Goal: Information Seeking & Learning: Learn about a topic

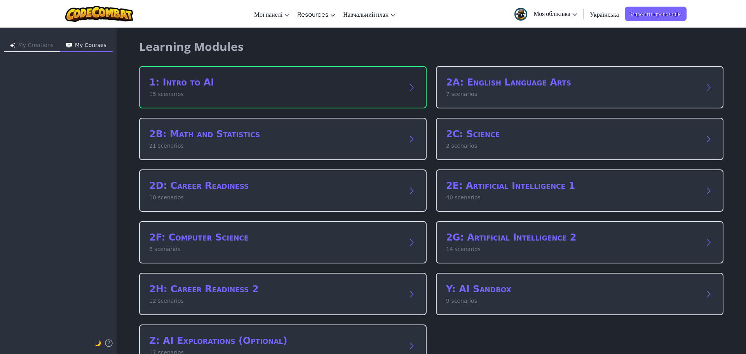
click at [356, 81] on h2 "1: Intro to AI" at bounding box center [275, 82] width 252 height 12
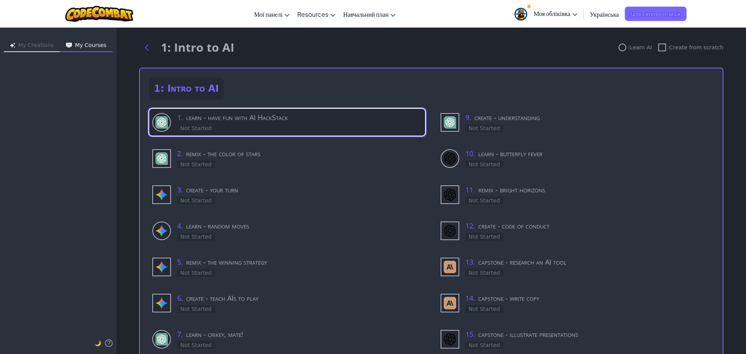
click at [265, 129] on div "1 . learn - have fun with AI HackStack Not Started" at bounding box center [299, 122] width 245 height 21
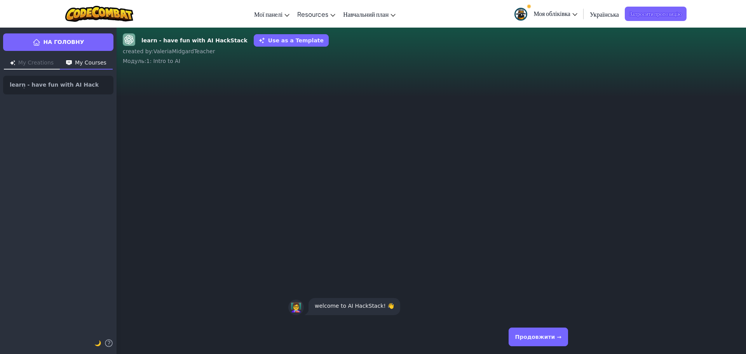
click at [548, 334] on button "Продовжити →" at bounding box center [538, 337] width 59 height 19
click at [554, 348] on div "Продовжити →" at bounding box center [431, 337] width 286 height 28
click at [557, 339] on button "Продовжити →" at bounding box center [538, 337] width 59 height 19
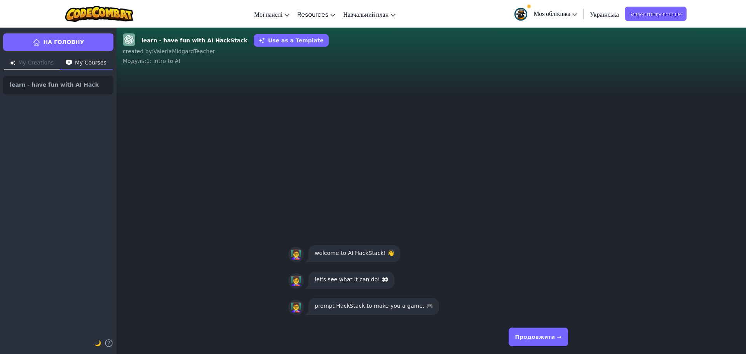
click at [557, 338] on button "Продовжити →" at bounding box center [538, 337] width 59 height 19
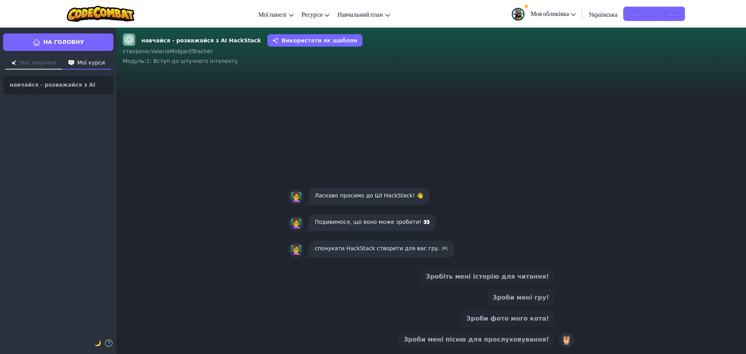
click at [516, 298] on font "Зроби мені гру!" at bounding box center [521, 297] width 56 height 7
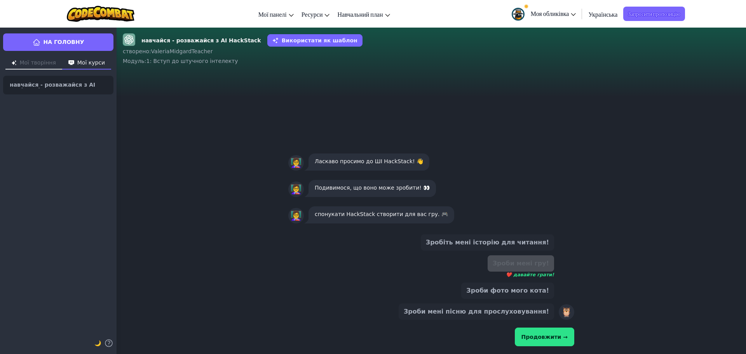
click at [547, 340] on button "Продовжити →" at bounding box center [544, 337] width 59 height 19
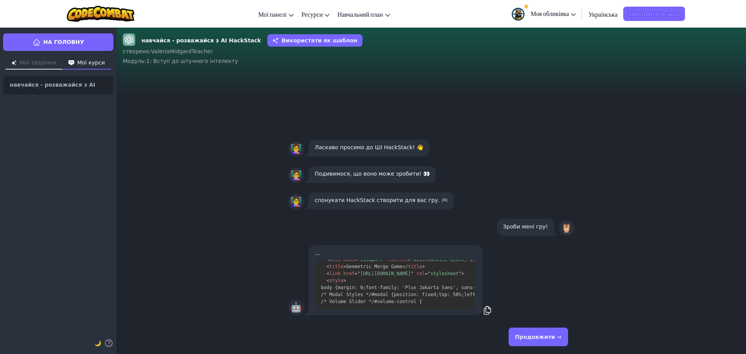
scroll to position [223, 0]
click at [524, 334] on font "Продовжити →" at bounding box center [538, 337] width 46 height 6
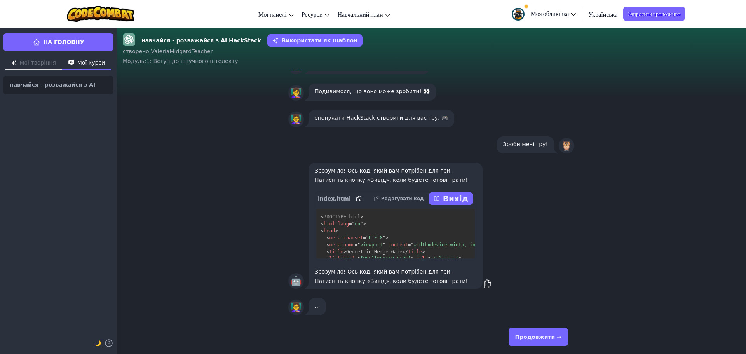
click at [459, 198] on font "Вихід" at bounding box center [455, 198] width 25 height 9
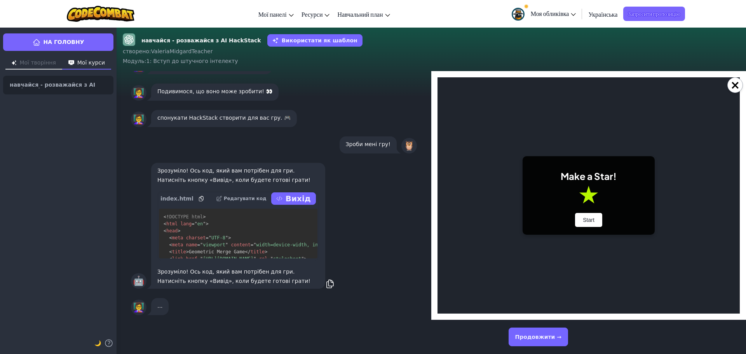
scroll to position [0, 0]
click at [575, 223] on button "Початок" at bounding box center [589, 220] width 36 height 14
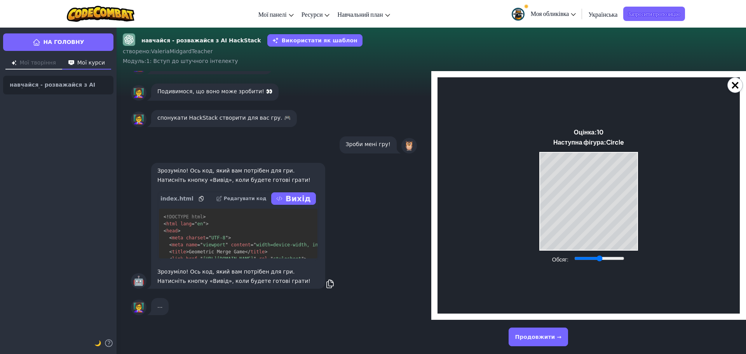
click at [157, 306] on font "..." at bounding box center [159, 306] width 5 height 6
click at [544, 332] on button "Продовжити →" at bounding box center [538, 337] width 59 height 19
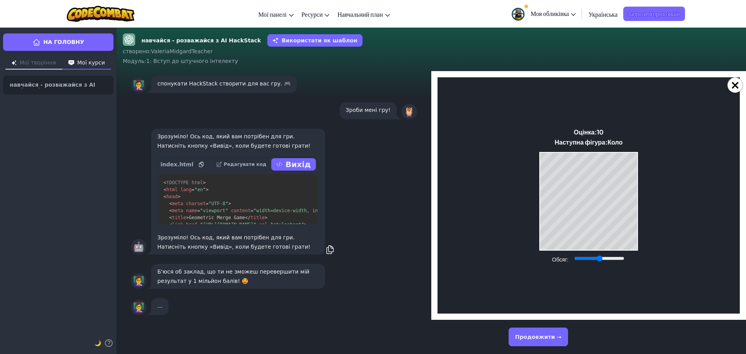
click at [532, 337] on button "Продовжити →" at bounding box center [538, 337] width 59 height 19
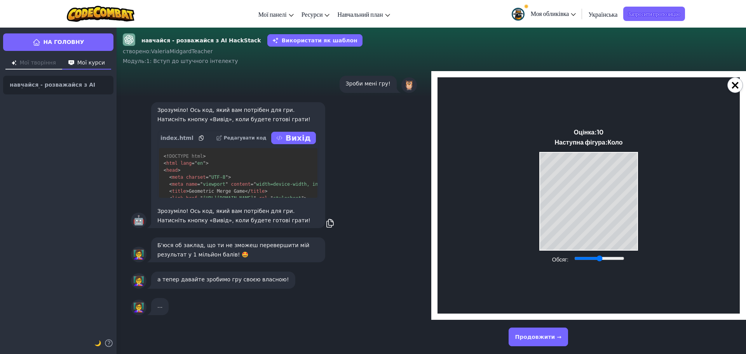
click at [532, 337] on font "Продовжити →" at bounding box center [538, 337] width 46 height 6
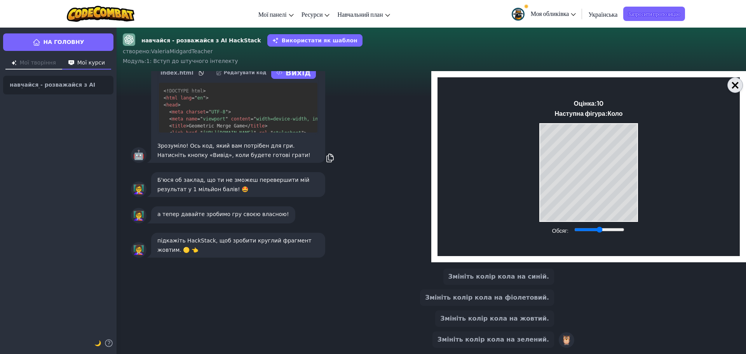
click at [734, 89] on font "×" at bounding box center [735, 85] width 10 height 14
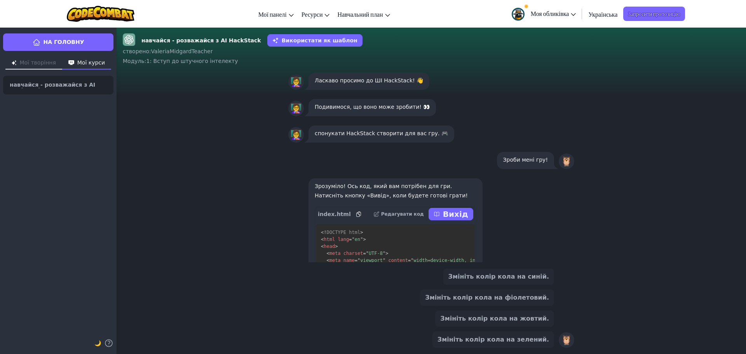
scroll to position [-145, 0]
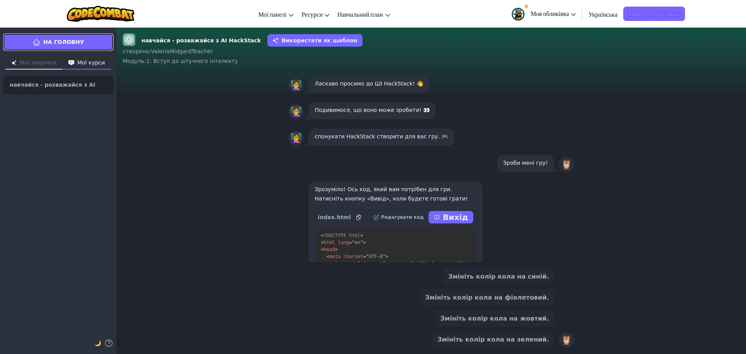
click at [84, 40] on link "На головну" at bounding box center [58, 41] width 110 height 17
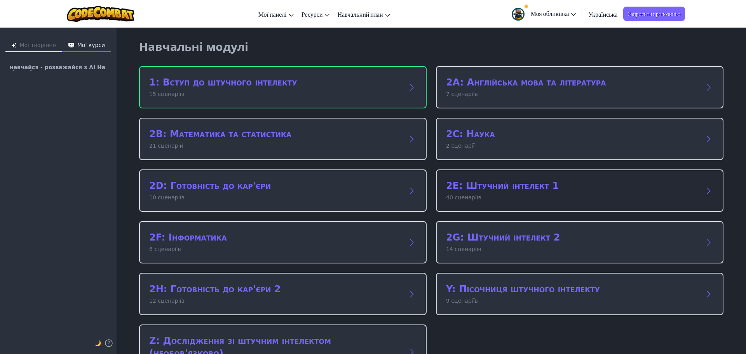
click at [530, 191] on font "2E: Штучний інтелект 1" at bounding box center [502, 185] width 113 height 11
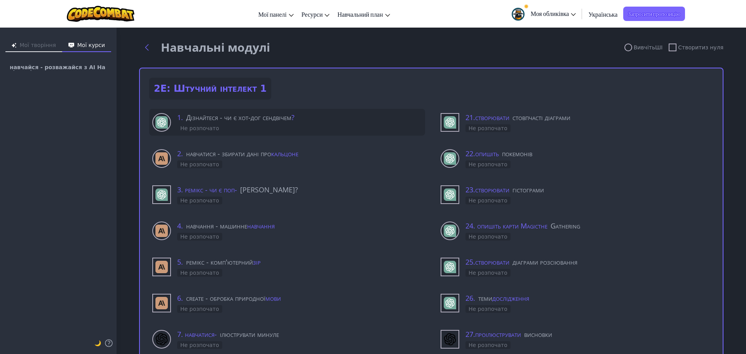
click at [274, 128] on div "1. Дізнайтеся - чи є хот-дог сендвічем ? Не розпочато" at bounding box center [299, 122] width 245 height 21
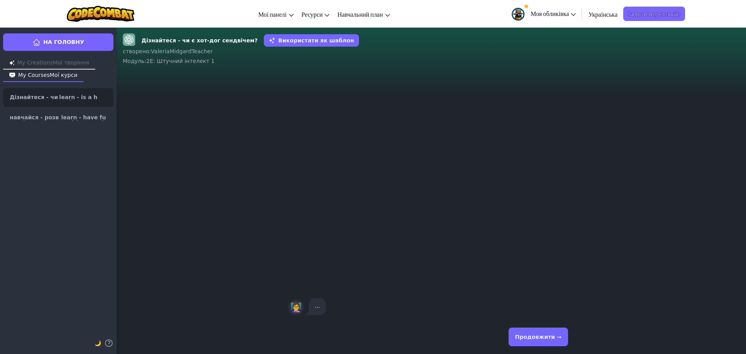
click at [523, 337] on font "Продовжити →" at bounding box center [538, 337] width 46 height 6
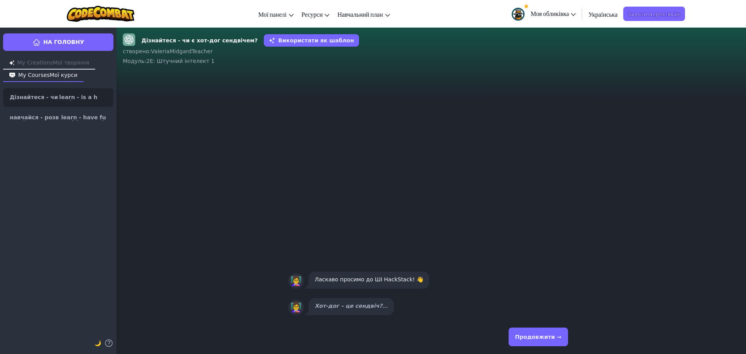
click at [540, 341] on button "Продовжити →" at bounding box center [538, 337] width 59 height 19
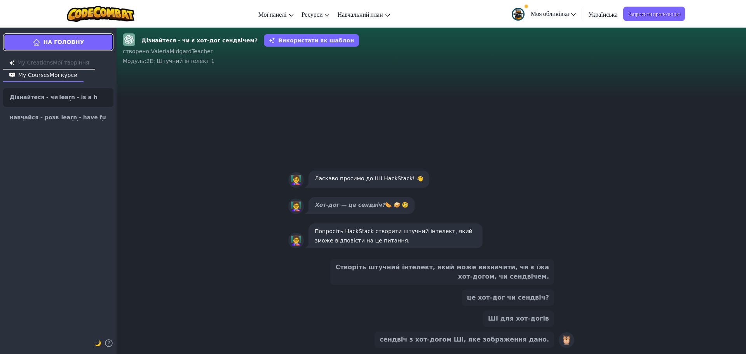
click at [75, 41] on font "На головну" at bounding box center [64, 42] width 41 height 6
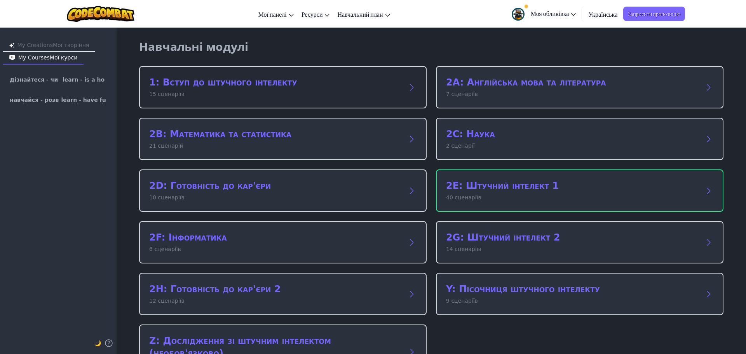
click at [198, 95] on p "15 сценаріїв" at bounding box center [275, 94] width 252 height 8
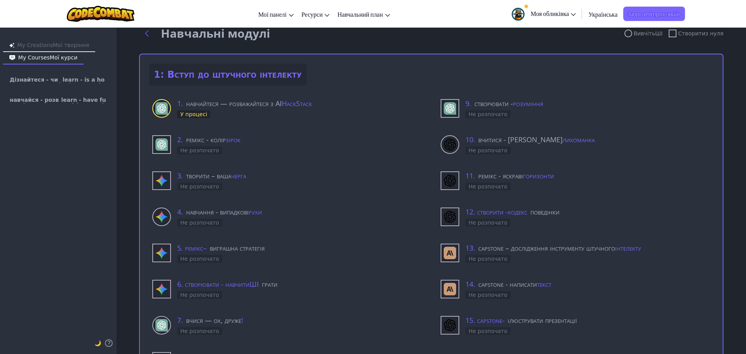
scroll to position [39, 0]
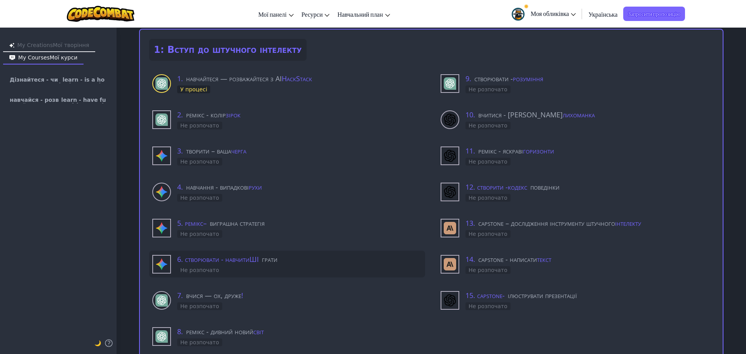
click at [304, 260] on h3 "6. створювати - навчити ШІ грати" at bounding box center [299, 259] width 245 height 11
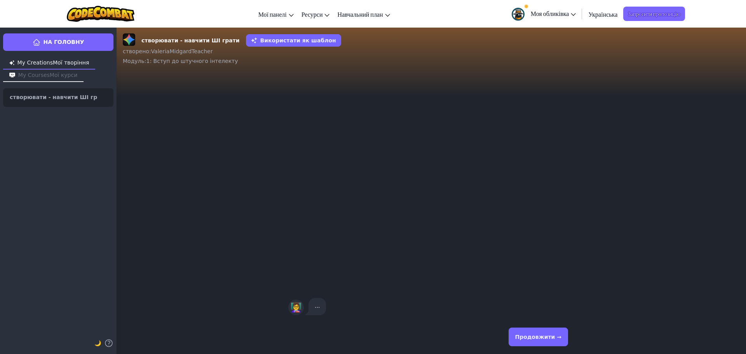
click at [544, 331] on button "Продовжити →" at bounding box center [538, 337] width 59 height 19
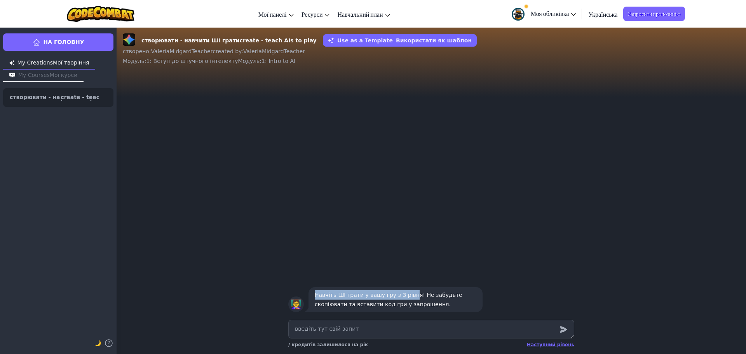
drag, startPoint x: 405, startPoint y: 295, endPoint x: 307, endPoint y: 284, distance: 99.3
click at [307, 284] on div "👩‍🏫 Навчіть ШІ грати у вашу гру з 3 рівня! Не забудьте скопіювати та вставити к…" at bounding box center [431, 299] width 298 height 34
click at [64, 48] on link "На головну" at bounding box center [58, 41] width 110 height 17
type textarea "x"
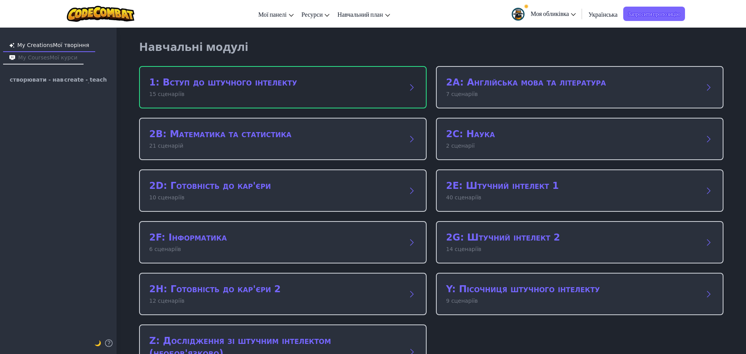
click at [185, 94] on p "15 сценаріїв" at bounding box center [275, 94] width 252 height 8
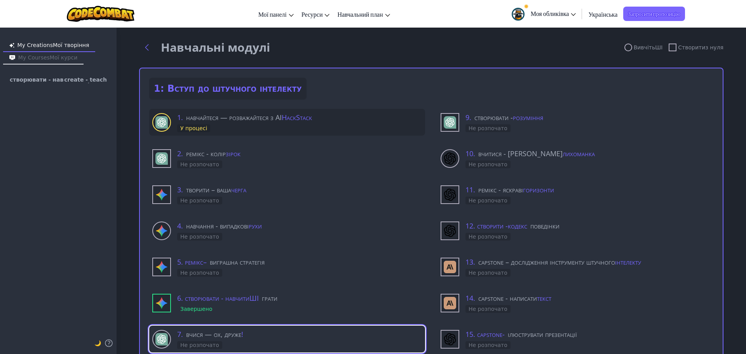
click at [203, 128] on div "У процесі" at bounding box center [193, 128] width 33 height 8
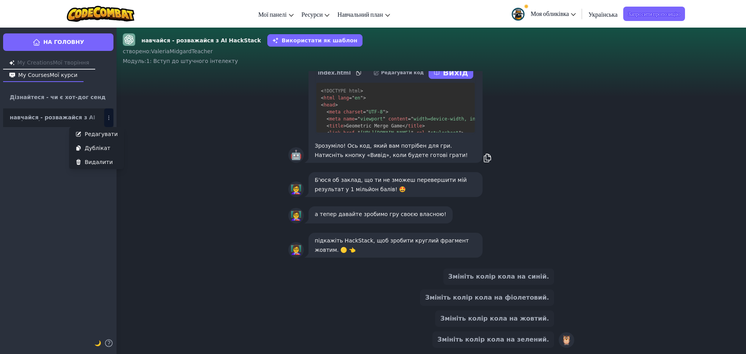
drag, startPoint x: 111, startPoint y: 115, endPoint x: 110, endPoint y: 120, distance: 4.7
click at [111, 115] on icon at bounding box center [109, 118] width 6 height 6
click at [99, 159] on font "Видалити" at bounding box center [99, 162] width 28 height 6
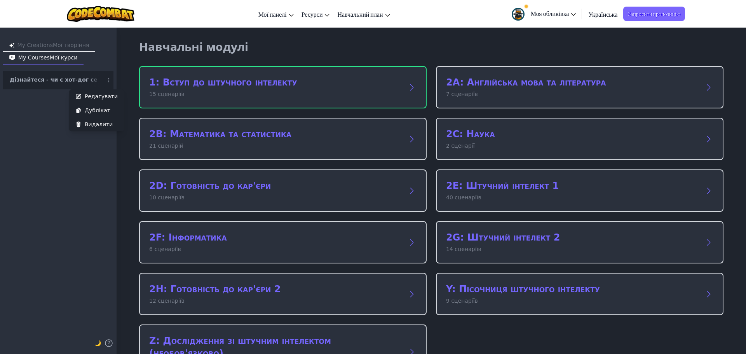
click at [113, 79] on button "Редагувати Дублікат Видалити" at bounding box center [108, 80] width 9 height 19
click at [106, 123] on font "Видалити" at bounding box center [99, 124] width 28 height 6
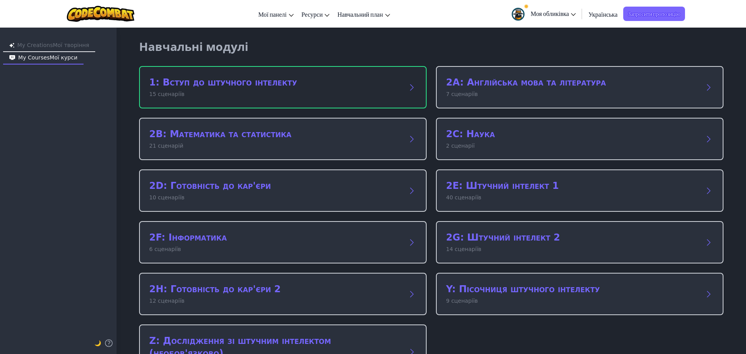
click at [237, 94] on p "15 сценаріїв" at bounding box center [275, 94] width 252 height 8
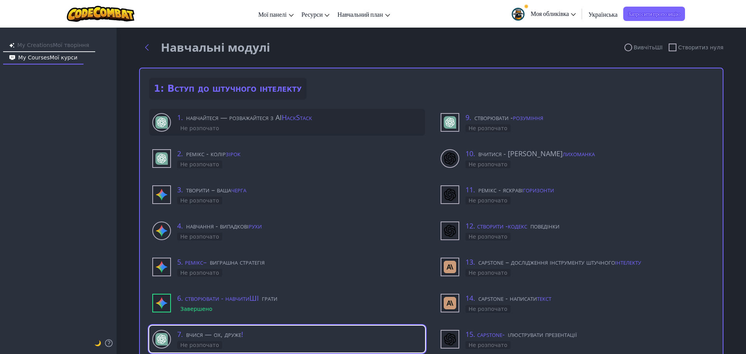
click at [242, 120] on font "навчайтеся — розважайтеся з AI" at bounding box center [234, 117] width 96 height 9
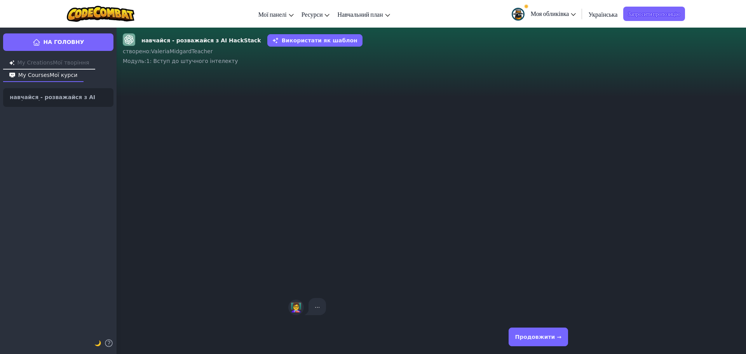
drag, startPoint x: 542, startPoint y: 350, endPoint x: 535, endPoint y: 350, distance: 7.0
click at [535, 350] on div "Продовжити →" at bounding box center [431, 337] width 286 height 28
click at [530, 342] on button "Продовжити →" at bounding box center [538, 337] width 59 height 19
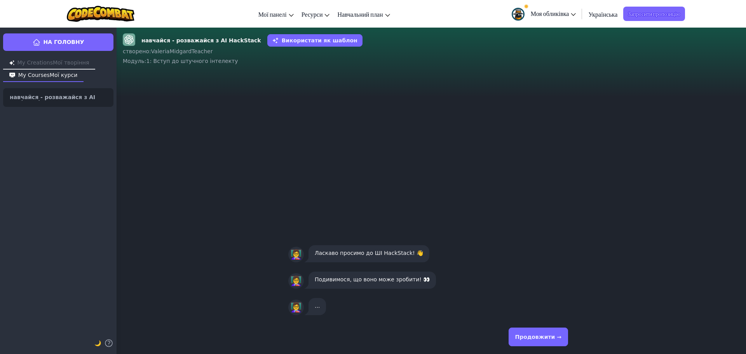
click at [537, 342] on button "Продовжити →" at bounding box center [538, 337] width 59 height 19
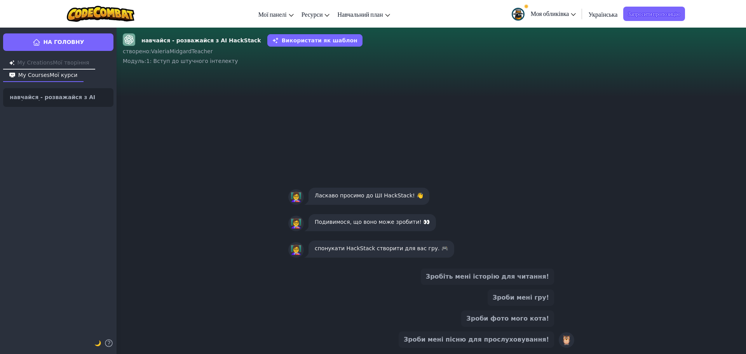
click at [532, 326] on button "Зроби фото мого кота!" at bounding box center [507, 318] width 93 height 16
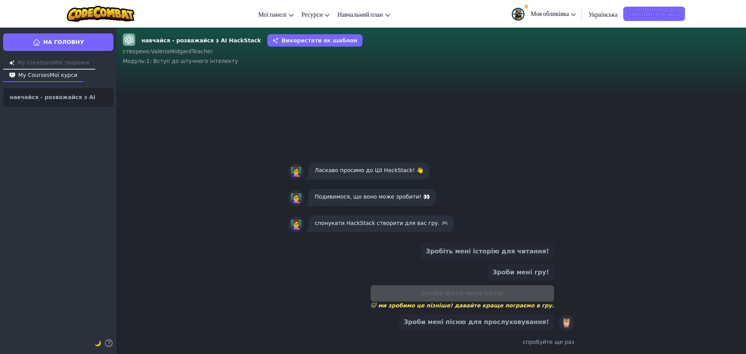
click at [442, 318] on font "Зроби мені пісню для прослуховування!" at bounding box center [476, 321] width 145 height 7
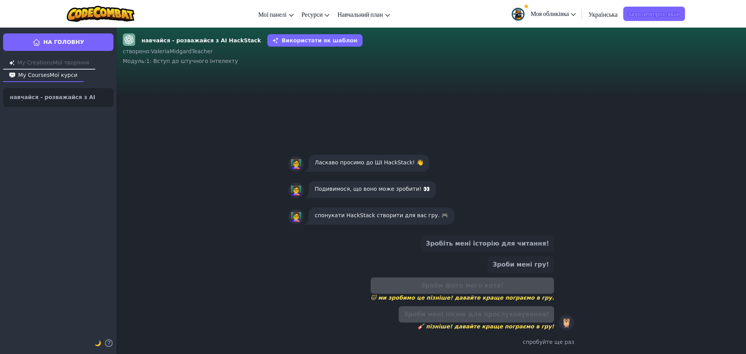
click at [550, 339] on font "спробуйте ще раз" at bounding box center [549, 342] width 52 height 6
click at [555, 346] on div "спробуйте ще раз" at bounding box center [431, 342] width 286 height 11
drag, startPoint x: 551, startPoint y: 354, endPoint x: 542, endPoint y: 342, distance: 14.5
click at [551, 354] on div "Зробіть мені історію для читання! Зроби мені гру! Зроби фото мого кота! 🐱 ми зр…" at bounding box center [431, 291] width 298 height 125
click at [542, 342] on font "спробуйте ще раз" at bounding box center [549, 342] width 52 height 6
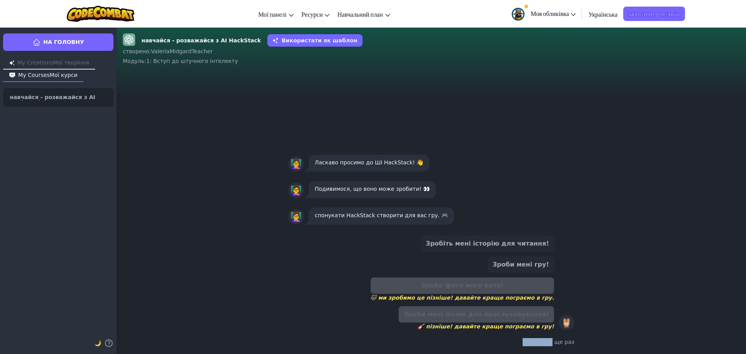
click at [544, 344] on font "спробуйте ще раз" at bounding box center [549, 342] width 52 height 6
